Goal: Transaction & Acquisition: Purchase product/service

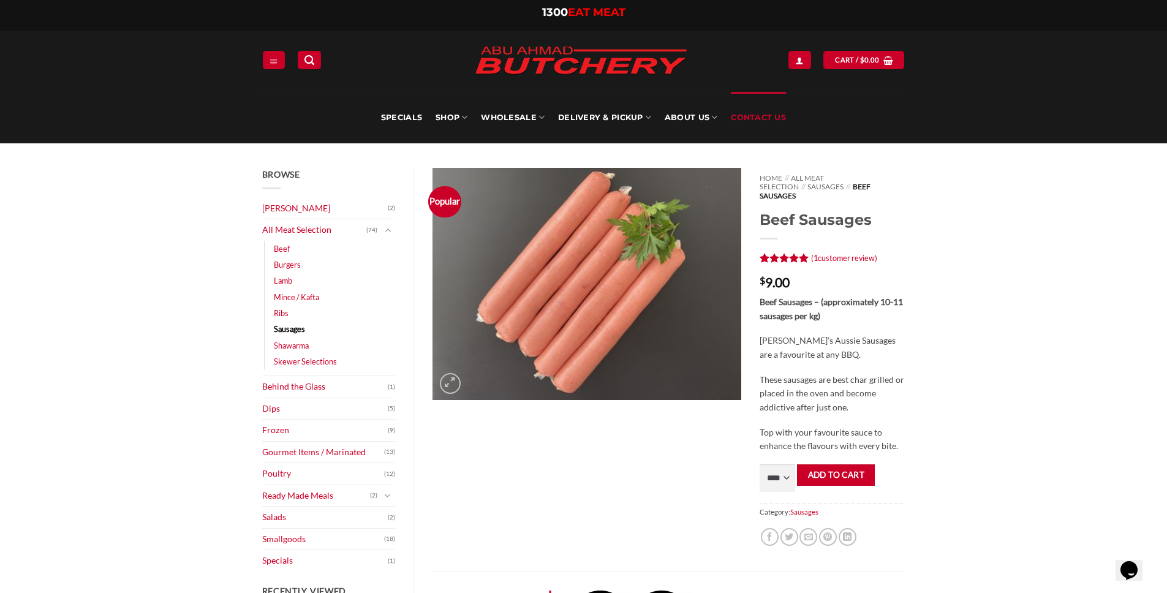
click at [756, 118] on link "Contact Us" at bounding box center [758, 117] width 55 height 51
click at [298, 359] on link "Skewer Selections" at bounding box center [305, 362] width 63 height 16
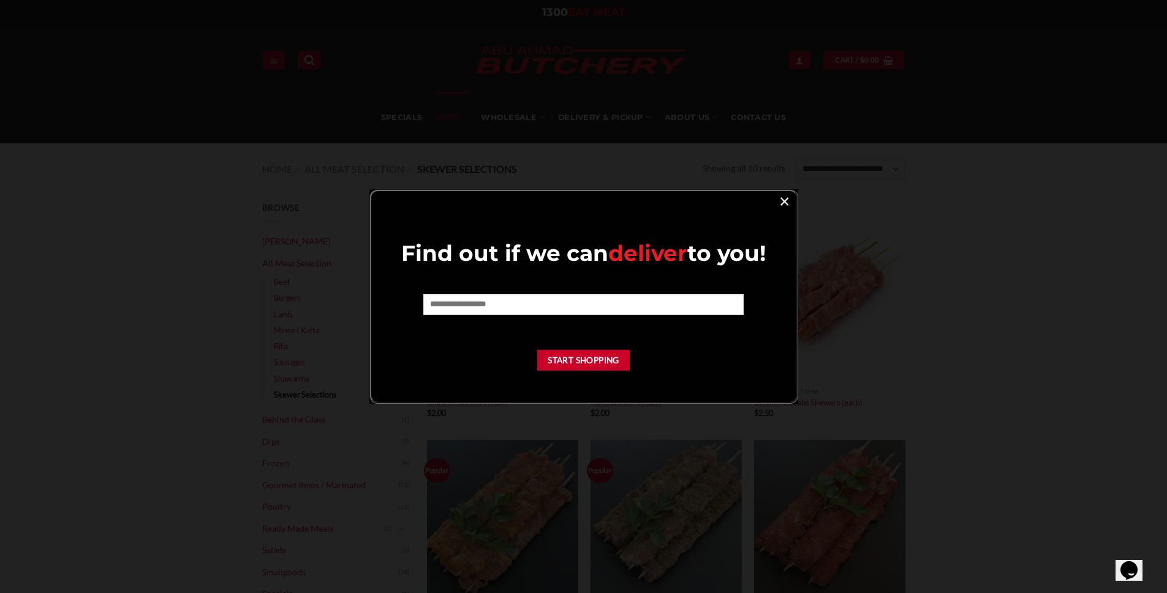
click at [789, 202] on link "×" at bounding box center [785, 200] width 18 height 17
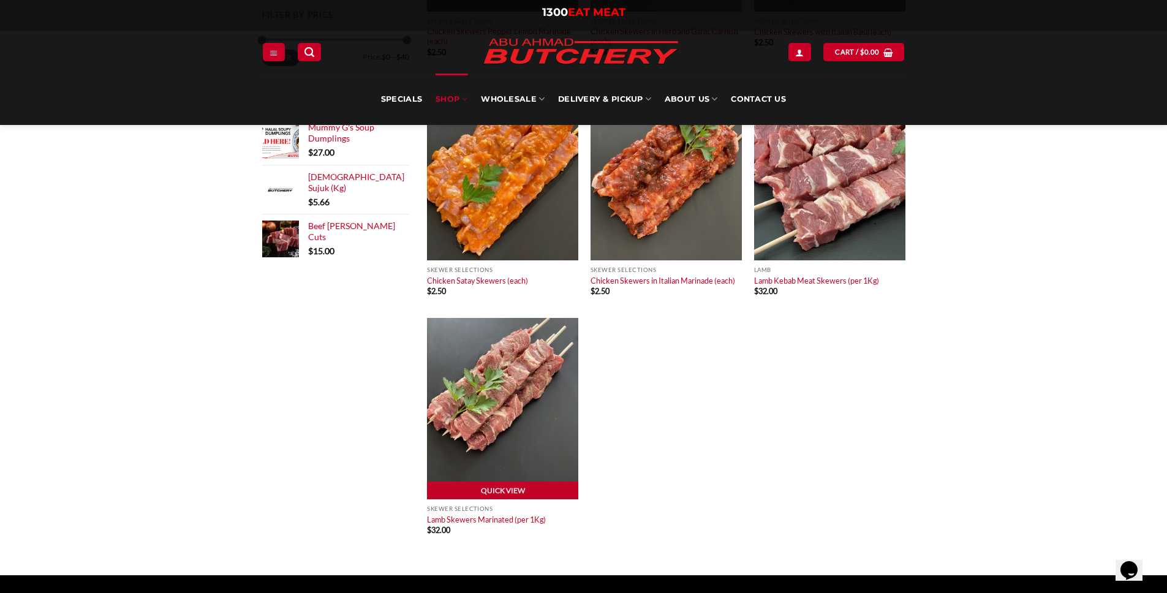
scroll to position [612, 0]
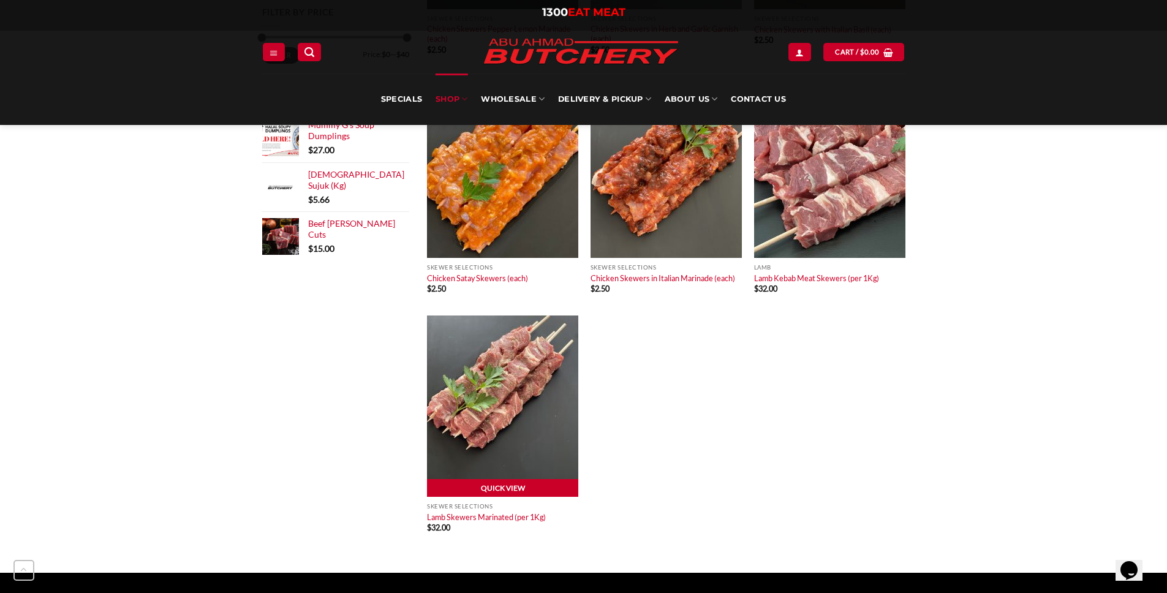
click at [501, 484] on link "Quick View" at bounding box center [502, 488] width 151 height 18
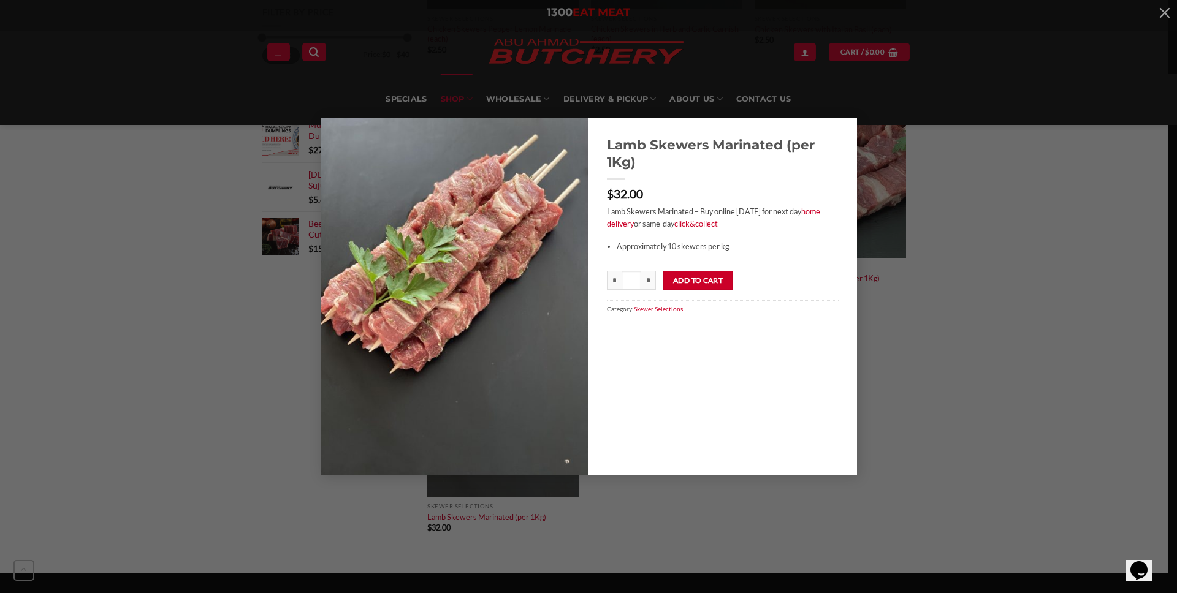
click at [966, 315] on div "Lamb Skewers Marinated (per 1Kg) $ 32.00 Lamb Skewers Marinated – Buy online to…" at bounding box center [588, 296] width 1140 height 357
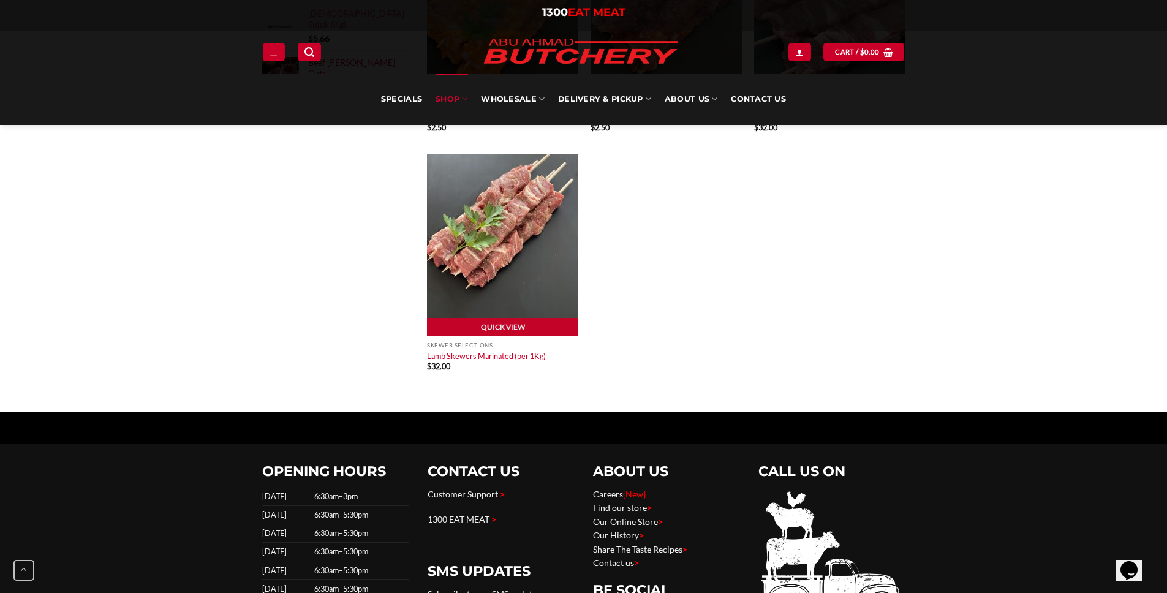
scroll to position [771, 0]
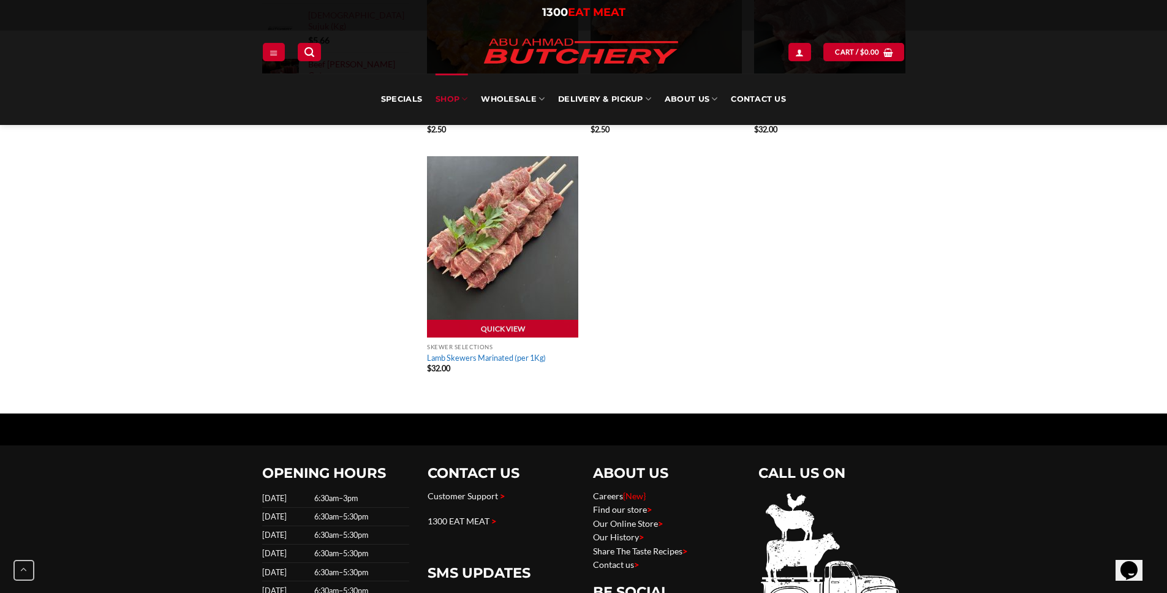
click at [509, 359] on link "Lamb Skewers Marinated (per 1Kg)" at bounding box center [486, 358] width 119 height 10
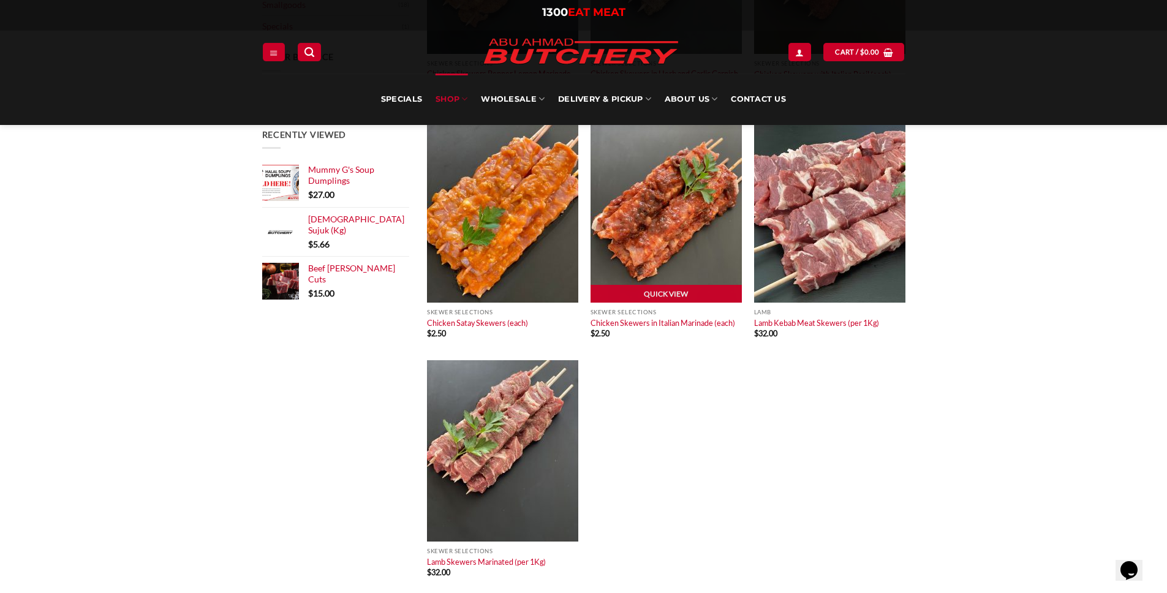
scroll to position [577, 0]
